Goal: Information Seeking & Learning: Learn about a topic

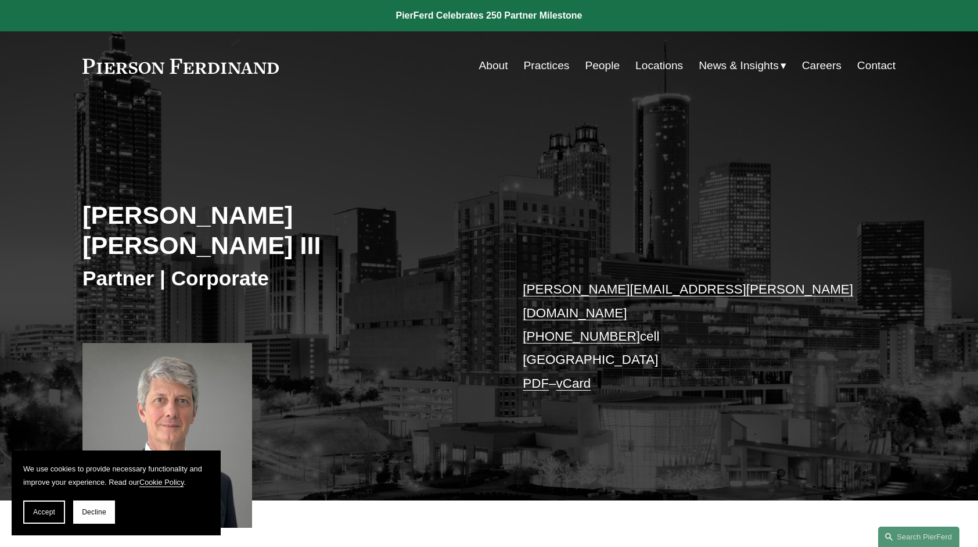
click at [450, 167] on div "[PERSON_NAME] [PERSON_NAME] III Partner | Corporate [PERSON_NAME][EMAIL_ADDRESS…" at bounding box center [489, 315] width 978 height 370
click at [540, 68] on link "Practices" at bounding box center [547, 66] width 46 height 22
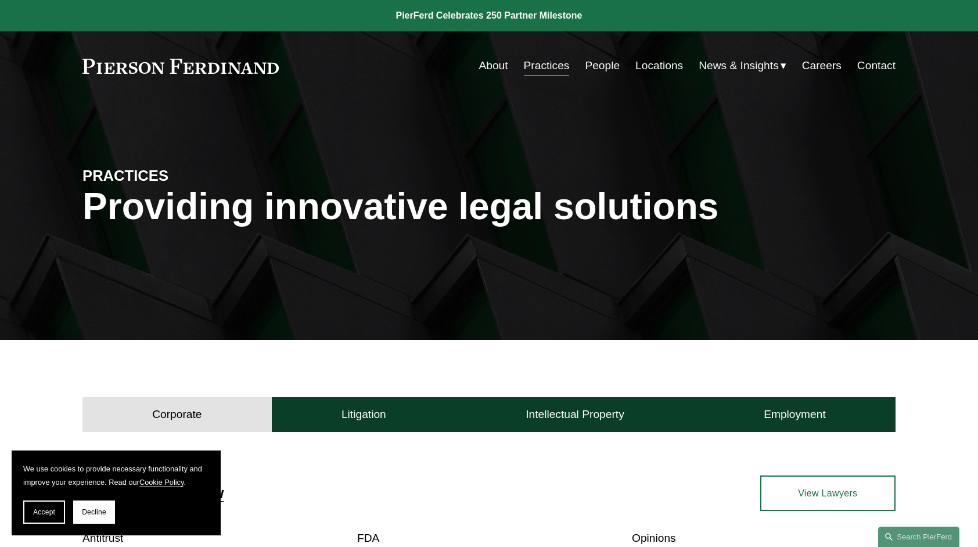
click at [69, 408] on div "Corporate Litigation Intellectual Property Employment" at bounding box center [489, 411] width 978 height 39
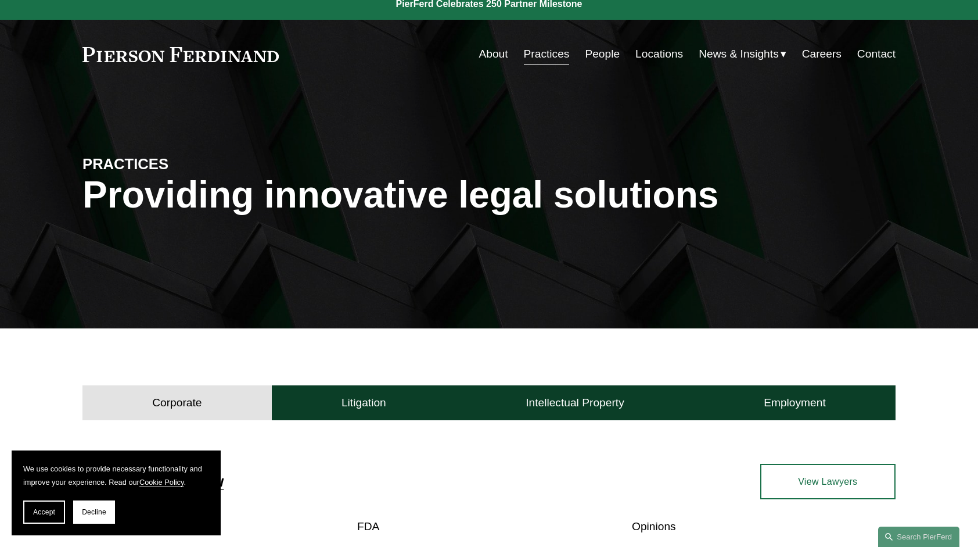
scroll to position [14, 0]
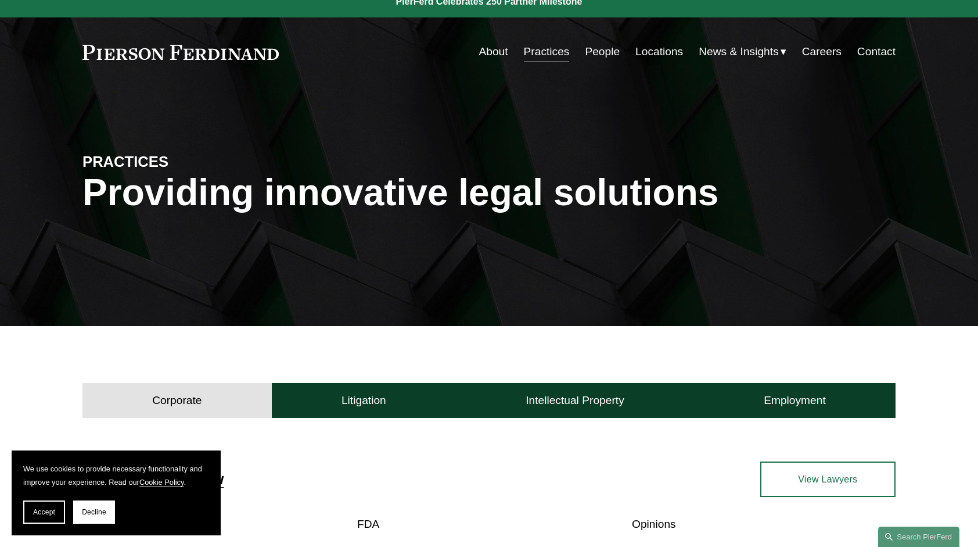
click at [151, 404] on button "Corporate" at bounding box center [176, 400] width 189 height 35
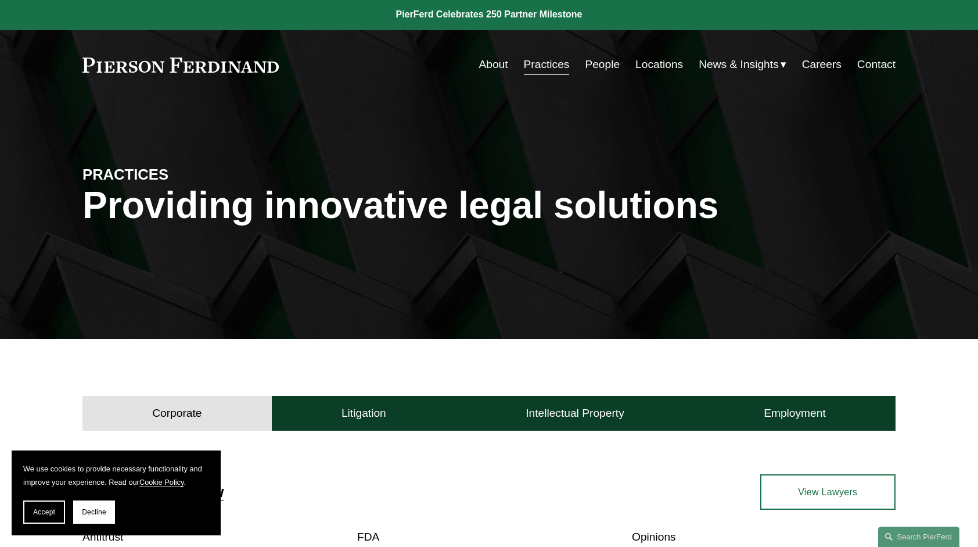
scroll to position [0, 0]
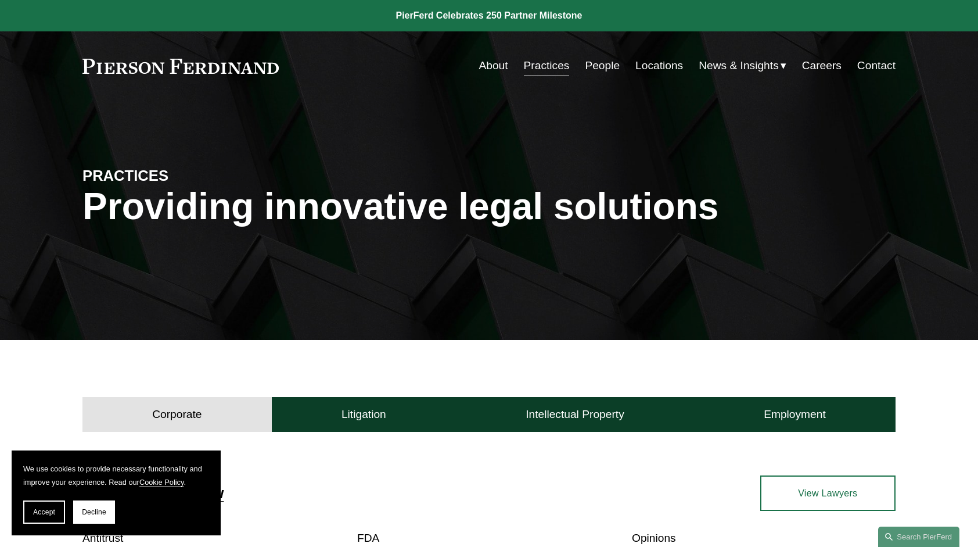
click at [491, 64] on link "About" at bounding box center [493, 66] width 29 height 22
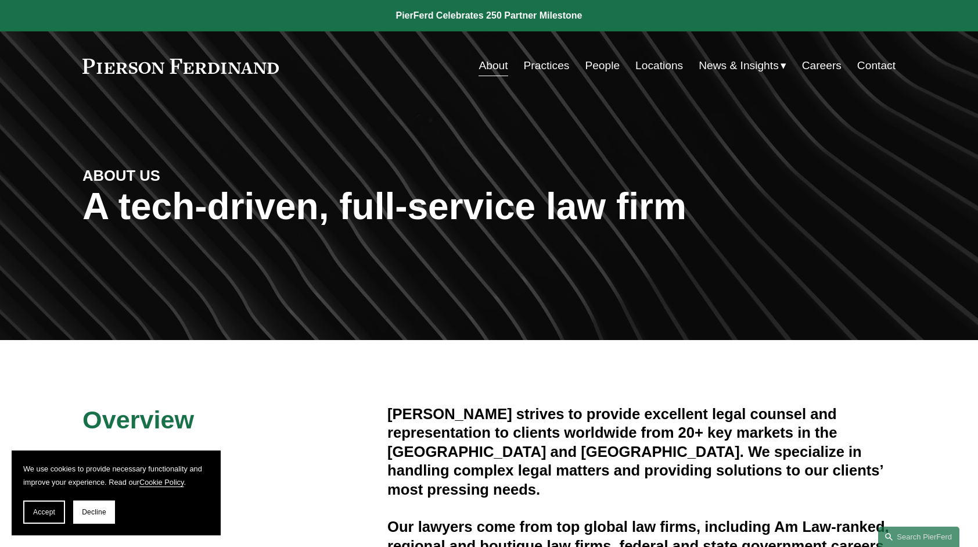
click at [83, 457] on section "We use cookies to provide necessary functionality and improve your experience. …" at bounding box center [116, 492] width 209 height 85
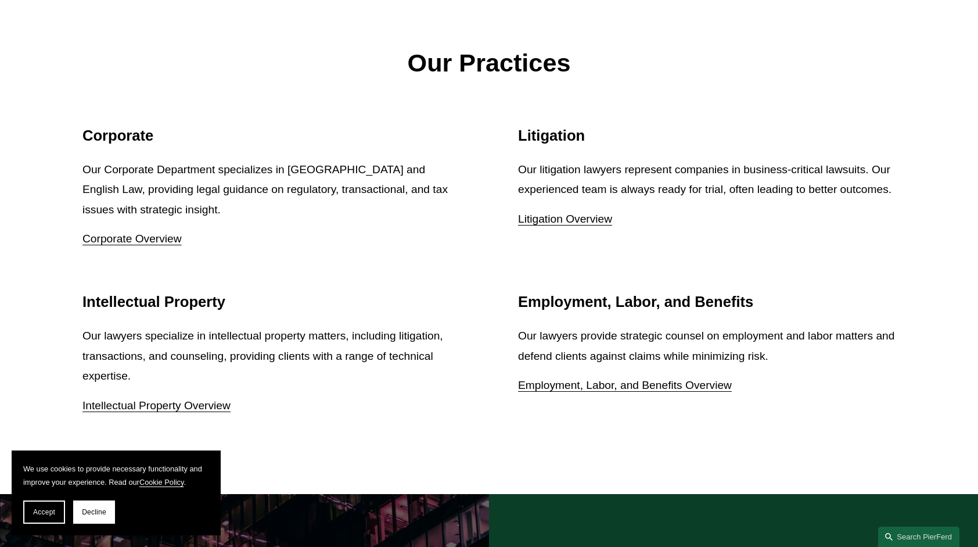
scroll to position [1471, 0]
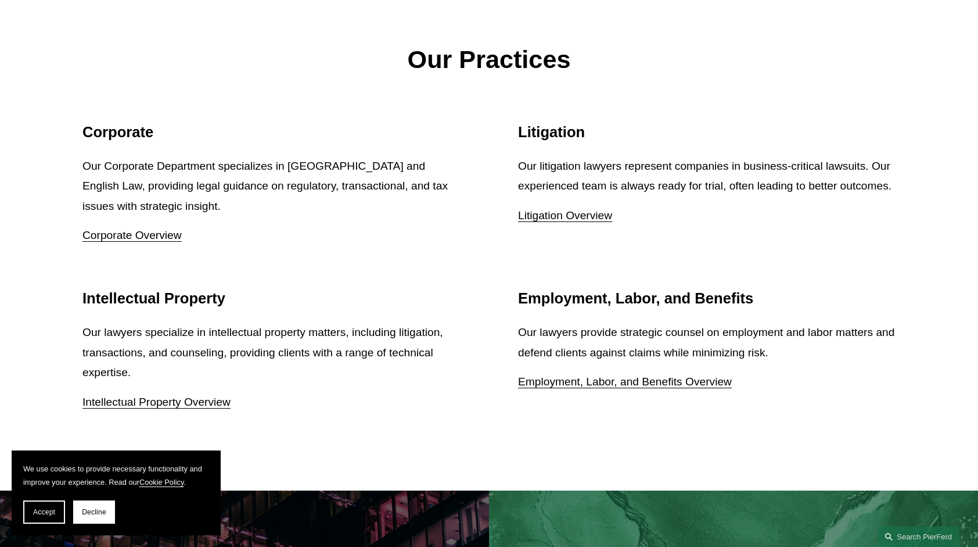
click at [128, 236] on link "Corporate Overview" at bounding box center [131, 235] width 99 height 12
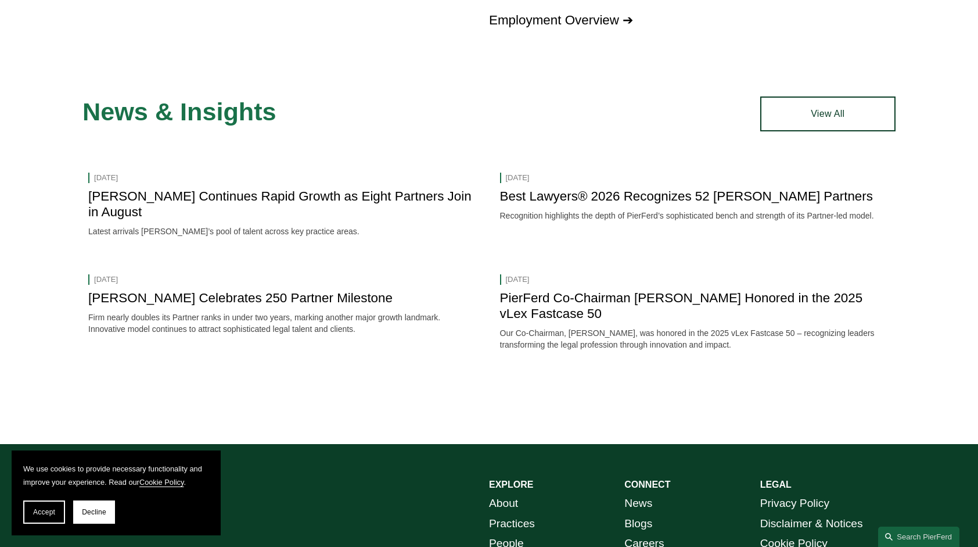
scroll to position [1572, 0]
click at [69, 390] on div "News & Insights News & Events Sep 2, 2025 Pierson Ferdinand Continues Rapid Gro…" at bounding box center [489, 253] width 978 height 315
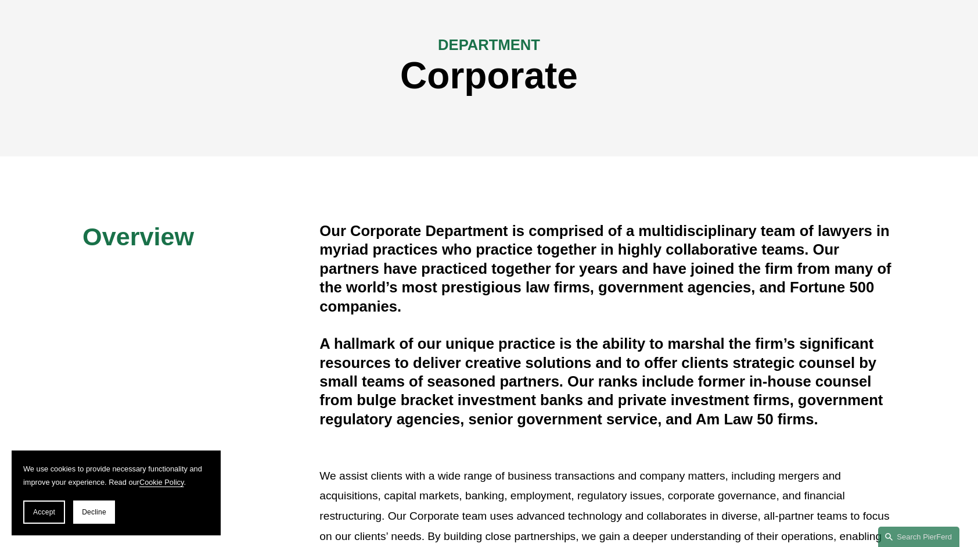
scroll to position [0, 0]
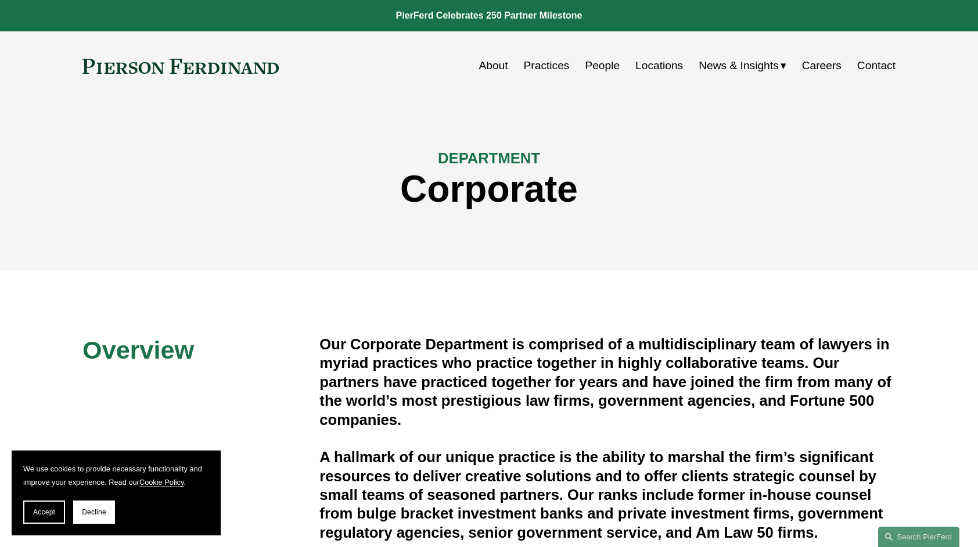
click at [489, 66] on link "About" at bounding box center [493, 66] width 29 height 22
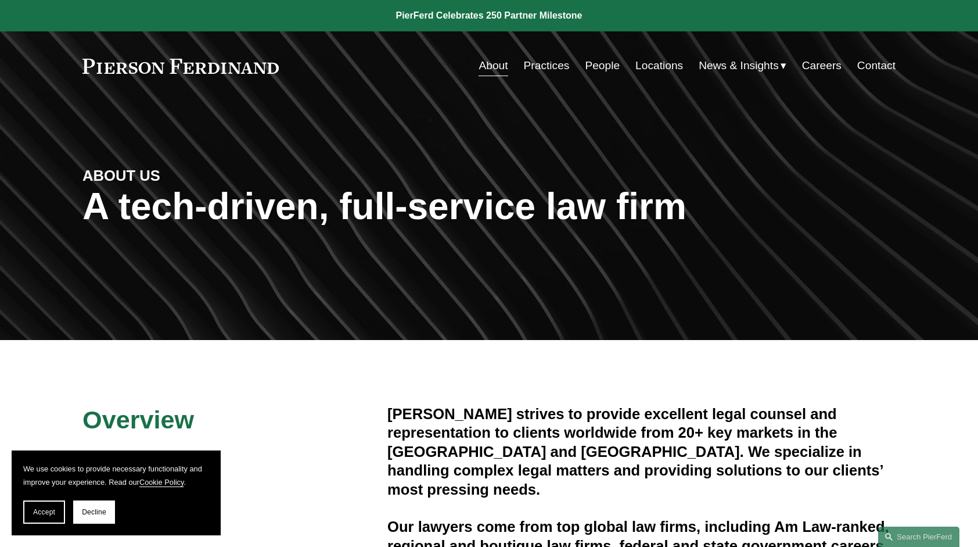
click at [78, 454] on section "We use cookies to provide necessary functionality and improve your experience. …" at bounding box center [116, 492] width 209 height 85
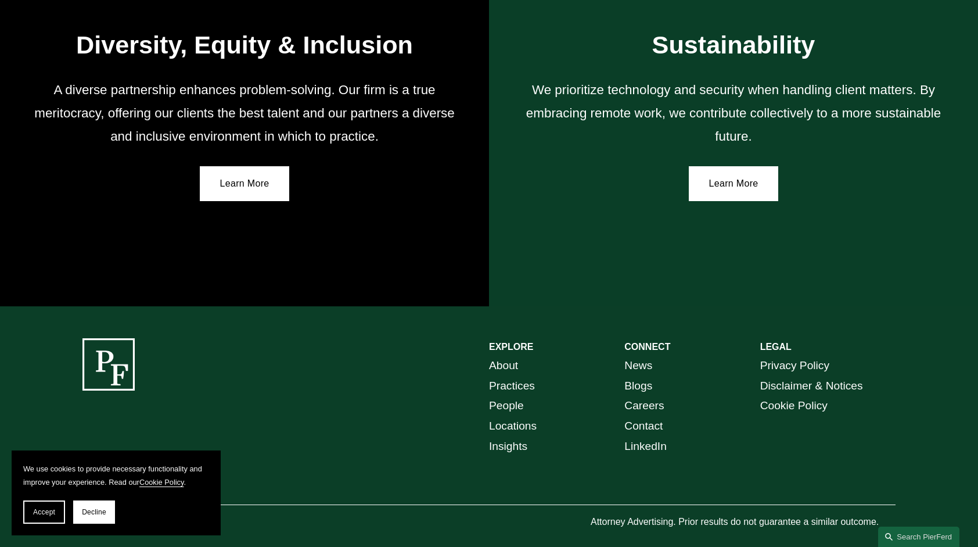
scroll to position [2057, 0]
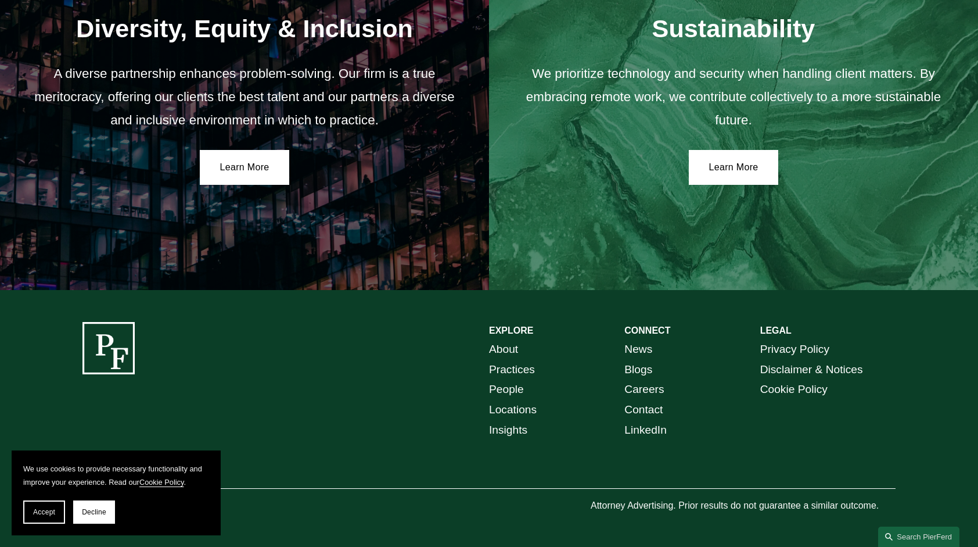
click at [55, 417] on div "EXPLORE CONNECT About Practices People Locations Insights News Blogs Careers Co…" at bounding box center [489, 418] width 978 height 192
click at [31, 364] on div "EXPLORE CONNECT About Practices People Locations Insights News Blogs Careers Co…" at bounding box center [489, 418] width 978 height 192
click at [96, 513] on span "Decline" at bounding box center [94, 512] width 24 height 8
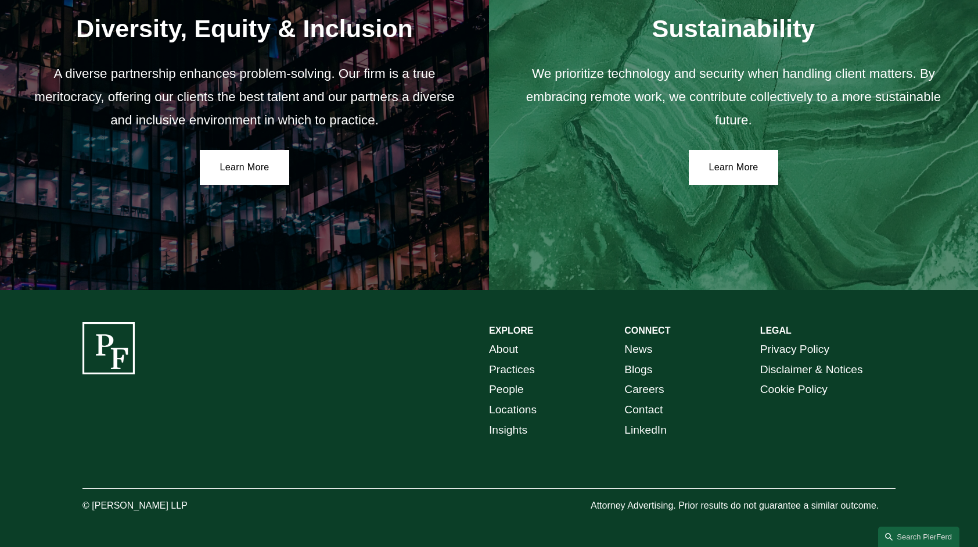
click at [509, 388] on link "People" at bounding box center [506, 389] width 35 height 20
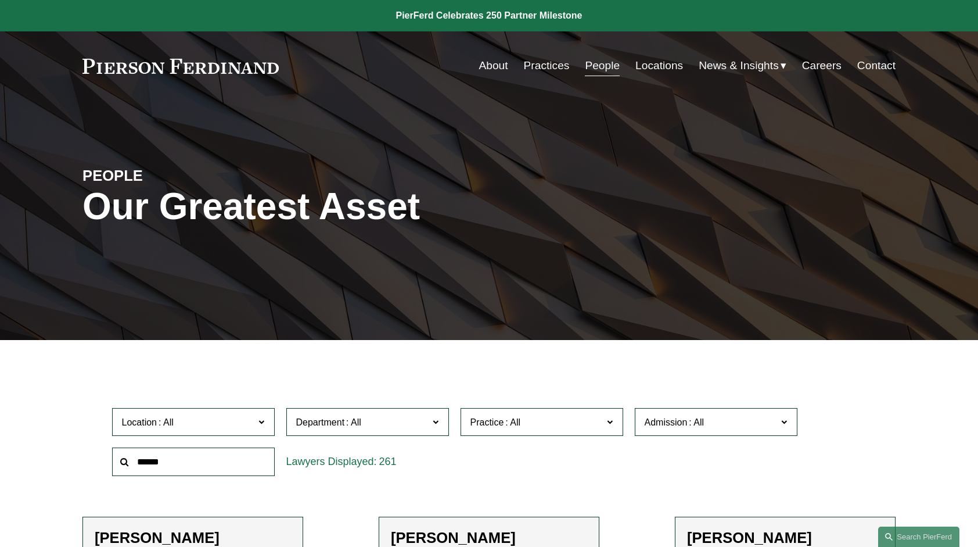
click at [87, 458] on div "Location All Atlanta Austin Boston Charlotte Chicago Cincinnati Cleveland Colum…" at bounding box center [488, 442] width 813 height 80
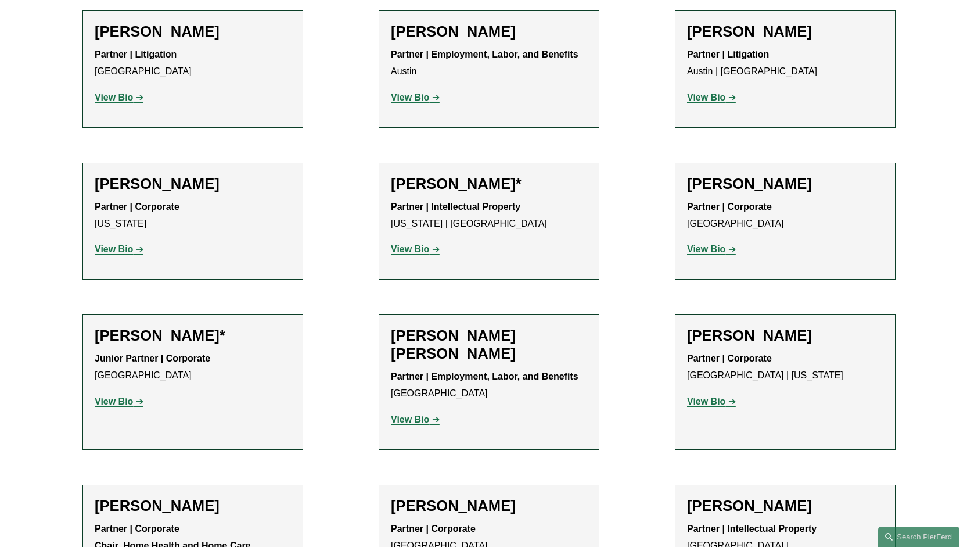
scroll to position [520, 0]
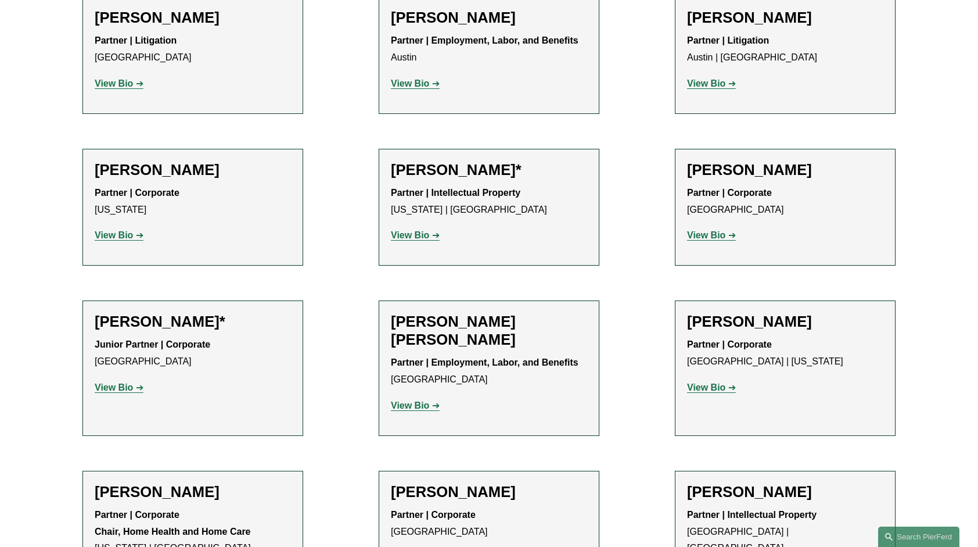
click at [715, 168] on h2 "[PERSON_NAME]" at bounding box center [785, 170] width 196 height 18
click at [709, 240] on strong "View Bio" at bounding box center [706, 235] width 38 height 10
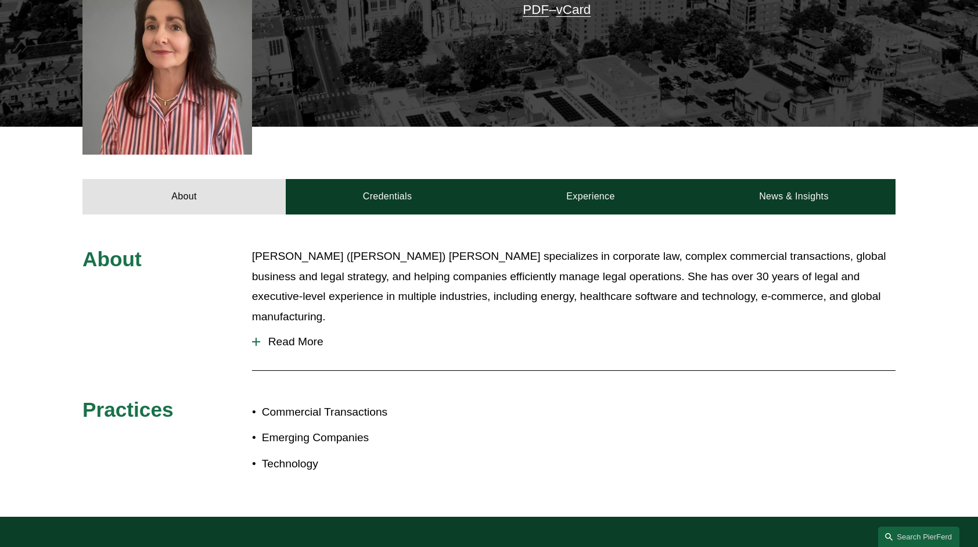
scroll to position [348, 0]
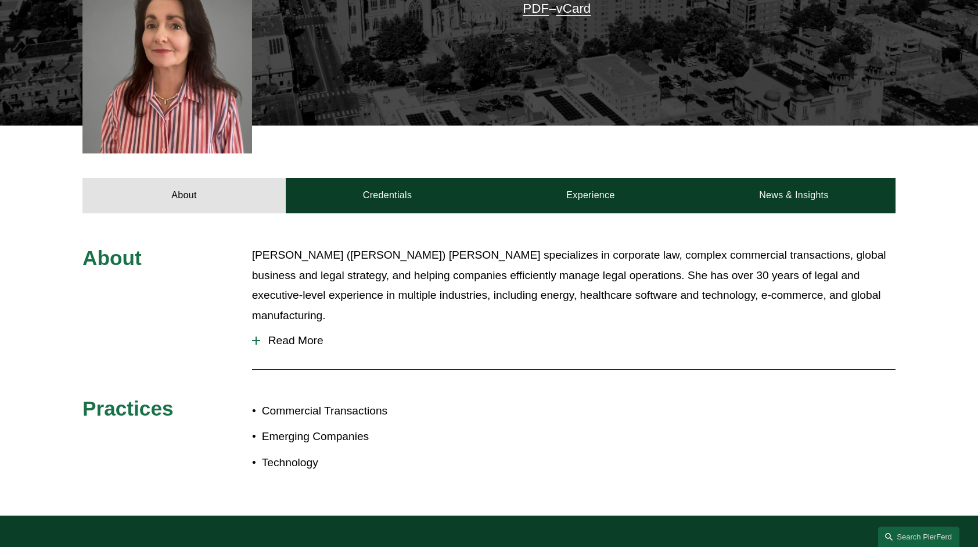
click at [260, 340] on div at bounding box center [256, 340] width 8 height 1
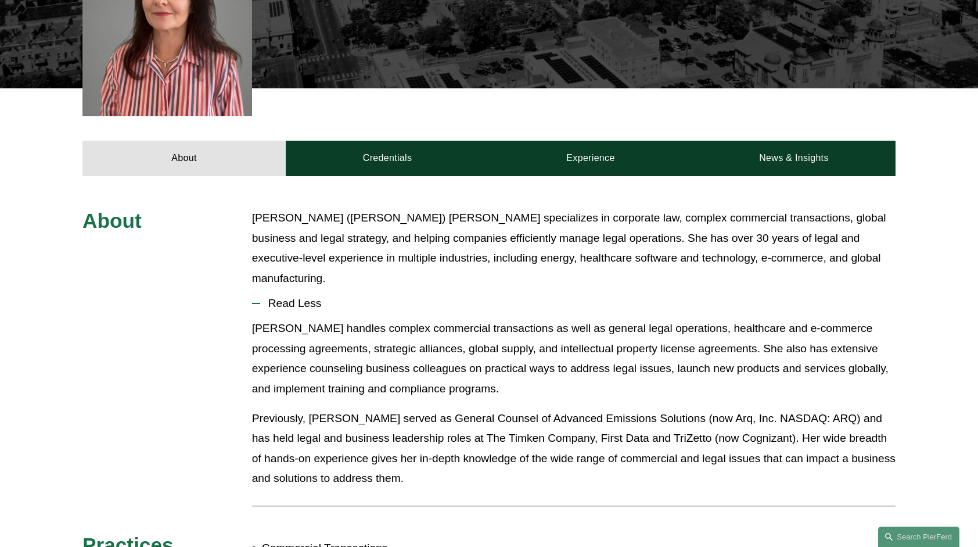
scroll to position [386, 0]
